Goal: Task Accomplishment & Management: Manage account settings

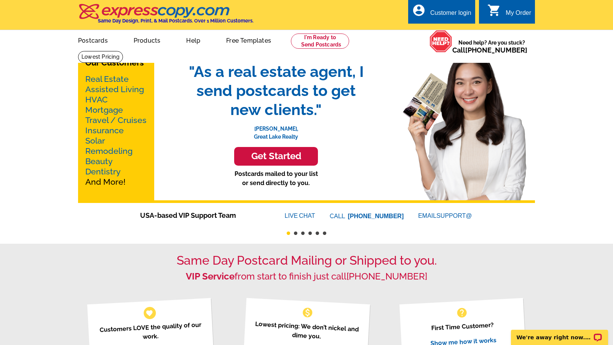
click at [444, 10] on div "Customer login" at bounding box center [450, 15] width 41 height 11
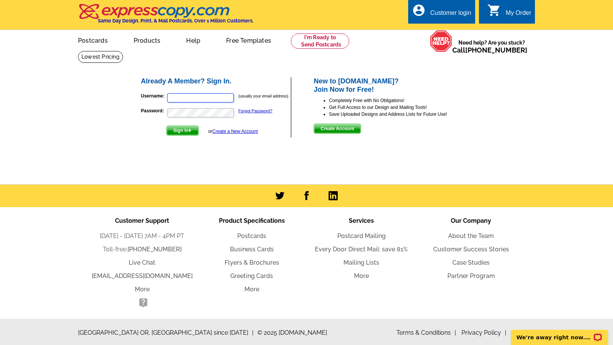
type input "[PERSON_NAME][EMAIL_ADDRESS][DOMAIN_NAME]"
click at [191, 131] on img "submit" at bounding box center [189, 130] width 3 height 3
